Goal: Find contact information: Find contact information

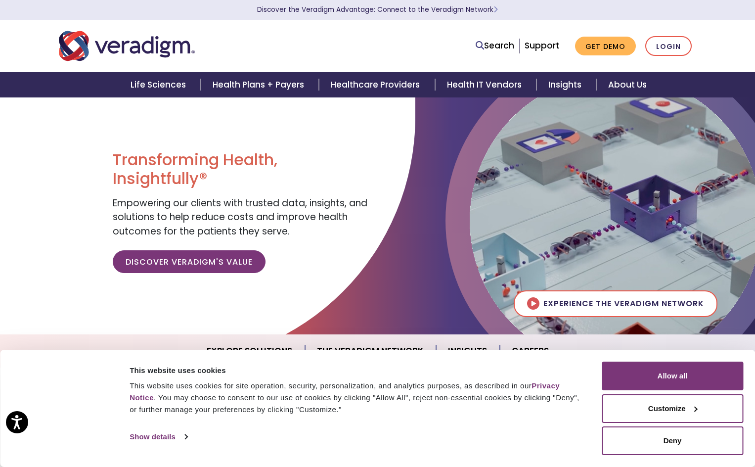
type input "chief"
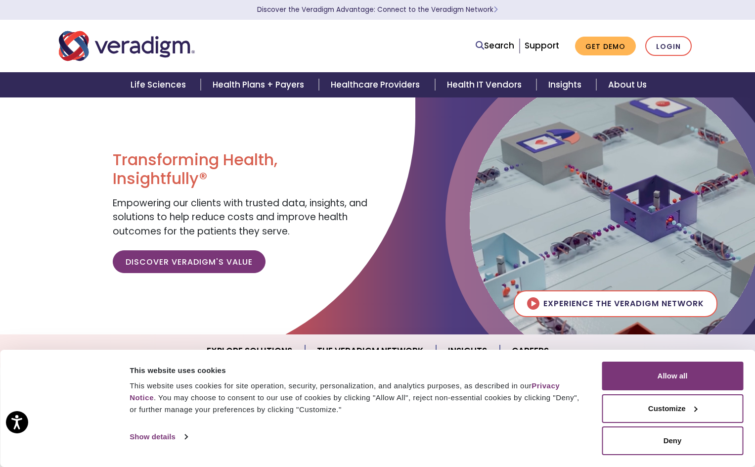
click html "Upgrade All Employees All Employees Saved Employees founder No Results Found Tr…"
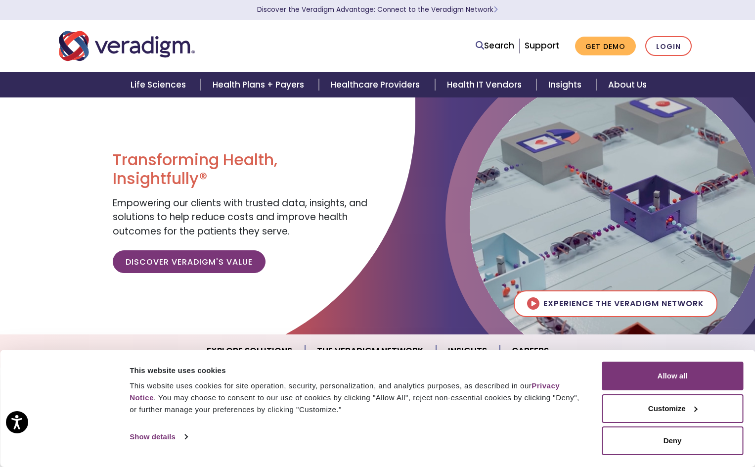
drag, startPoint x: 99, startPoint y: 1778, endPoint x: -14, endPoint y: 1780, distance: 112.7
click html "Upgrade All Employees All Employees Saved Employees director sales Select All S…"
paste input "[EMAIL_ADDRESS][PERSON_NAME][DOMAIN_NAME]"
drag, startPoint x: 119, startPoint y: 1774, endPoint x: -18, endPoint y: 1780, distance: 137.0
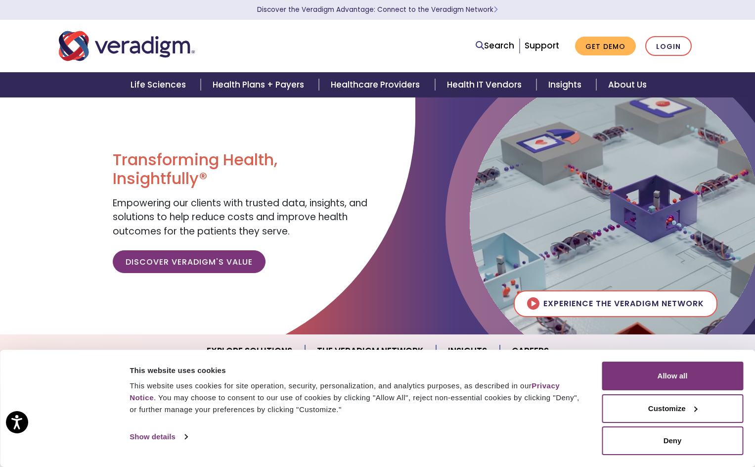
click html "Upgrade All Employees All Employees Saved Employees [PERSON_NAME][EMAIL_ADDRESS…"
drag, startPoint x: 122, startPoint y: 1746, endPoint x: -15, endPoint y: 1746, distance: 136.9
click html "Upgrade All Employees All Employees Saved Employees [PERSON_NAME][EMAIL_ADDRESS…"
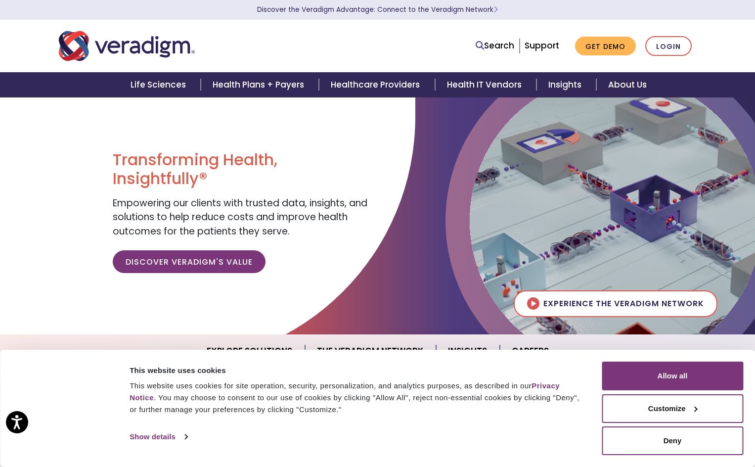
drag, startPoint x: 88, startPoint y: 1775, endPoint x: -19, endPoint y: 1780, distance: 107.4
click html "Upgrade All Employees All Employees Saved Employees vp Select All Select Net Ne…"
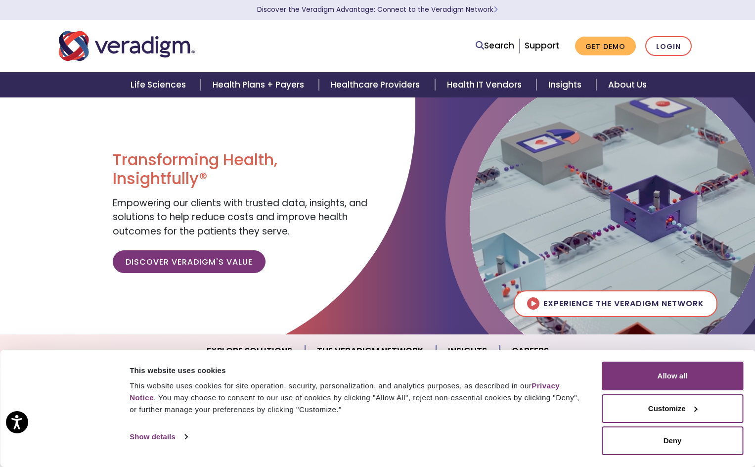
drag, startPoint x: 110, startPoint y: 1747, endPoint x: -53, endPoint y: 1747, distance: 163.1
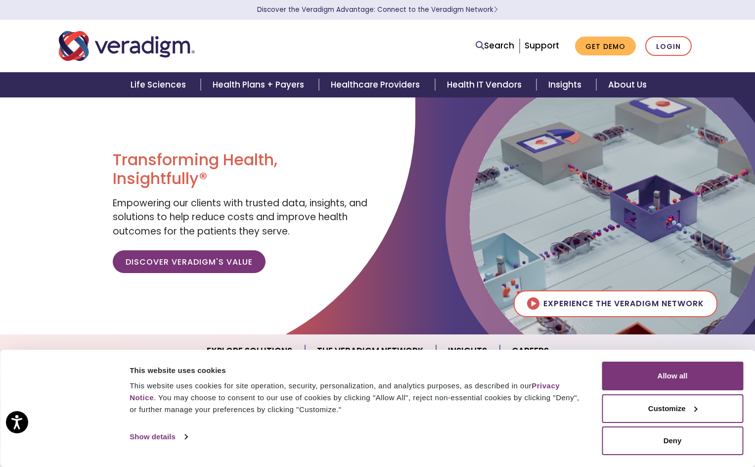
click html "Upgrade All Employees All Employees Saved Employees marketing coordinator No Re…"
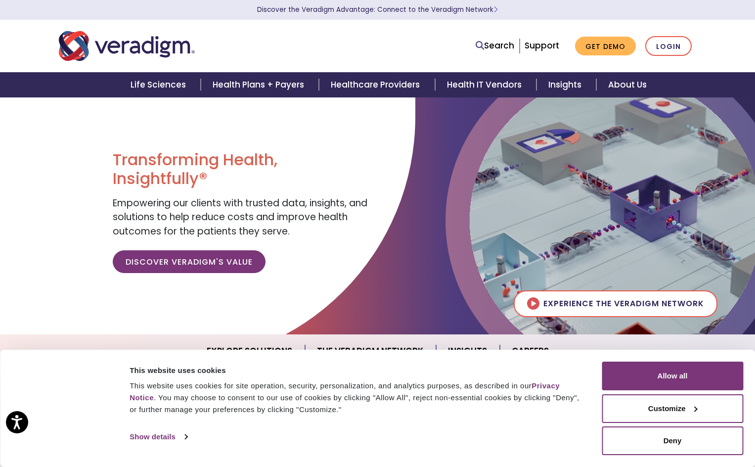
drag, startPoint x: 75, startPoint y: 1780, endPoint x: 154, endPoint y: 1780, distance: 78.6
type input "owner"
